Goal: Task Accomplishment & Management: Use online tool/utility

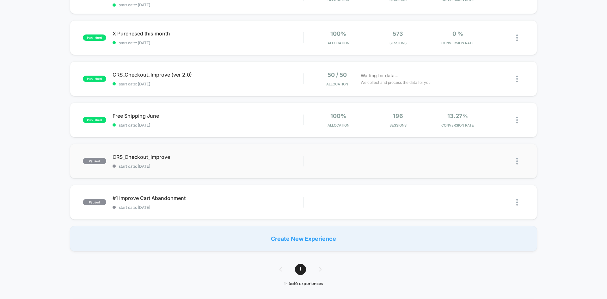
scroll to position [95, 0]
click at [210, 158] on span "CRS_Checkout_Improve Click to edit experience details" at bounding box center [207, 156] width 191 height 6
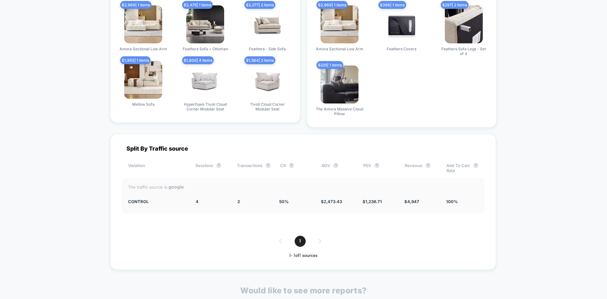
scroll to position [822, 0]
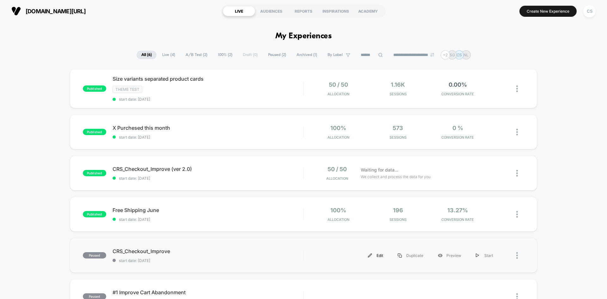
click at [379, 256] on div "Edit" at bounding box center [376, 255] width 30 height 14
